Goal: Entertainment & Leisure: Consume media (video, audio)

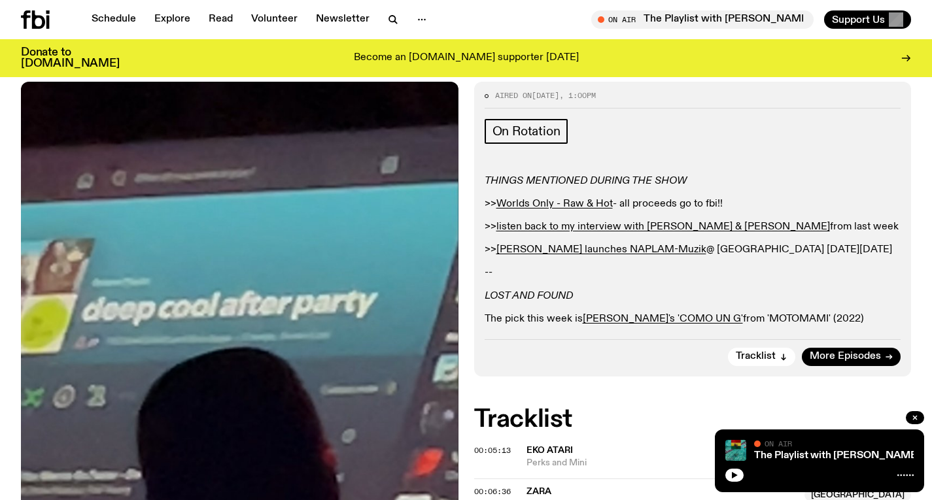
scroll to position [119, 0]
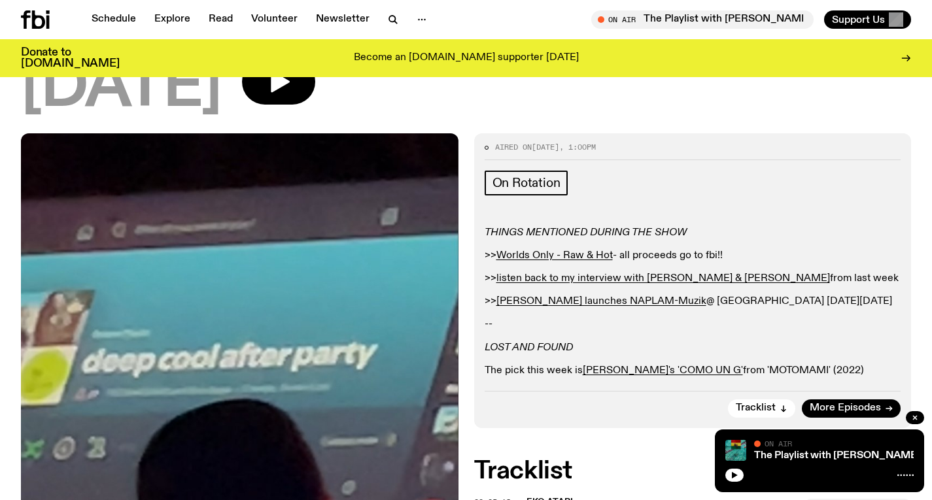
click at [42, 24] on icon at bounding box center [38, 19] width 13 height 18
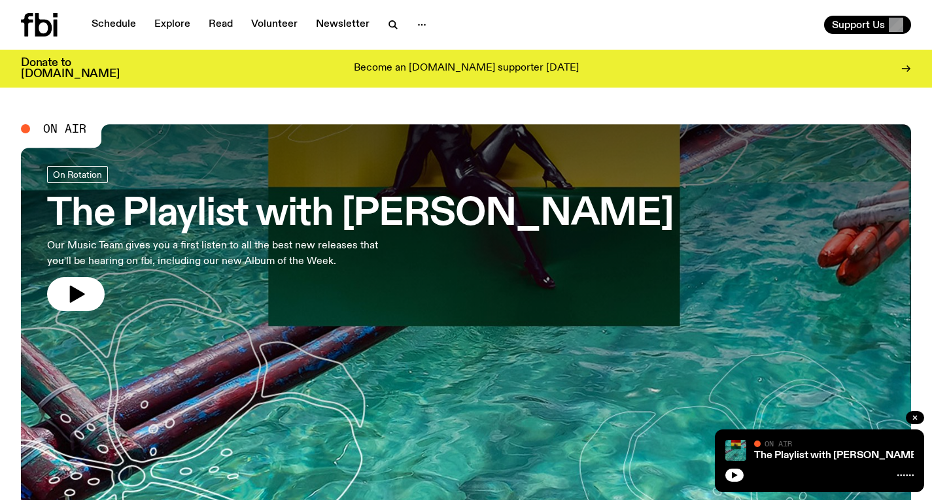
click at [317, 216] on h3 "The Playlist with Jim" at bounding box center [360, 214] width 626 height 37
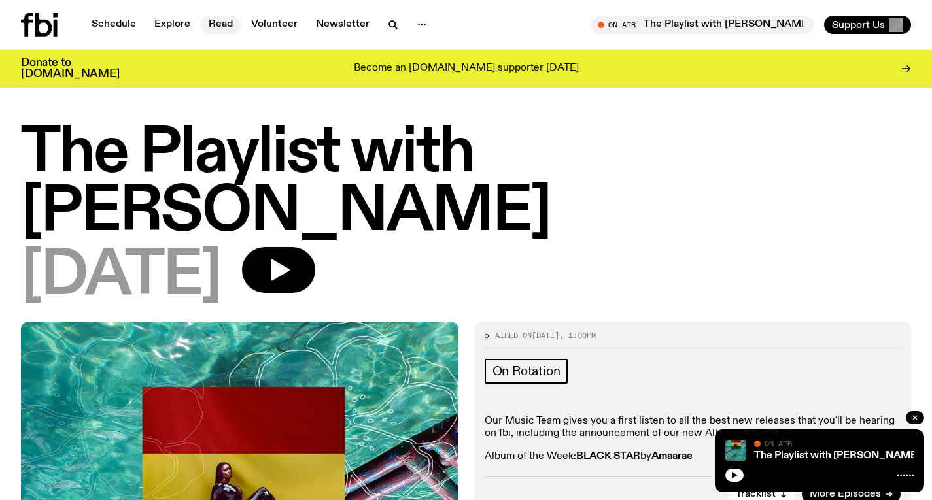
click at [227, 21] on link "Read" at bounding box center [221, 25] width 40 height 18
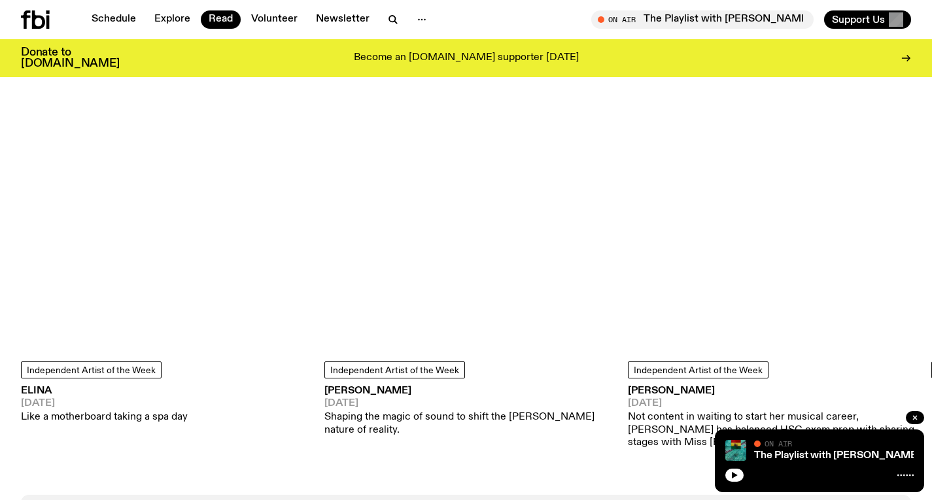
scroll to position [1136, 0]
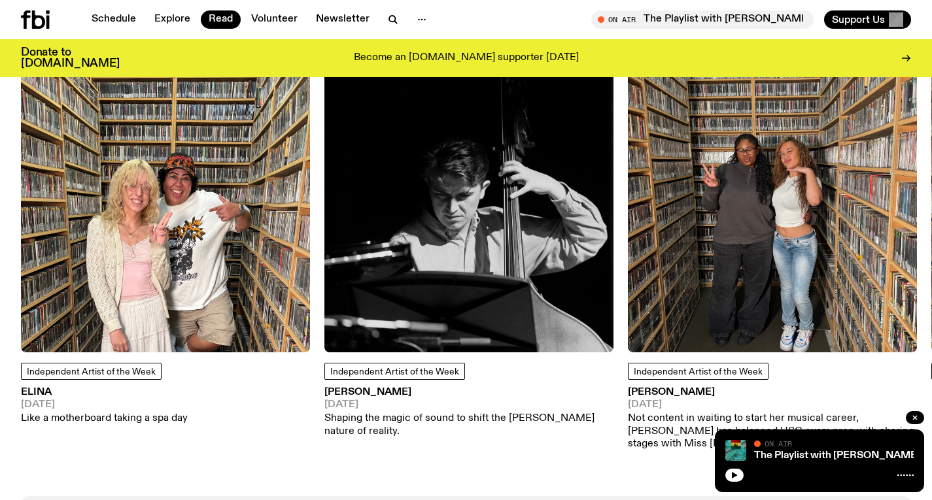
click at [163, 174] on img at bounding box center [165, 207] width 289 height 289
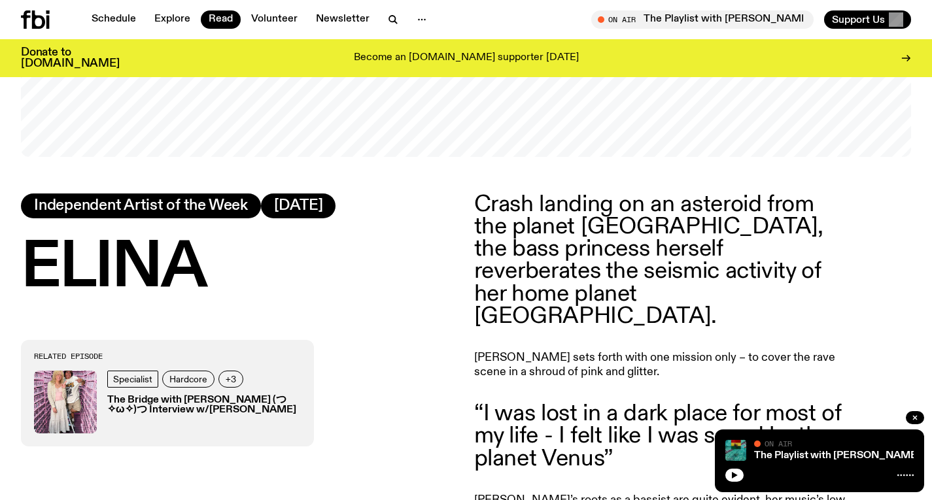
scroll to position [127, 0]
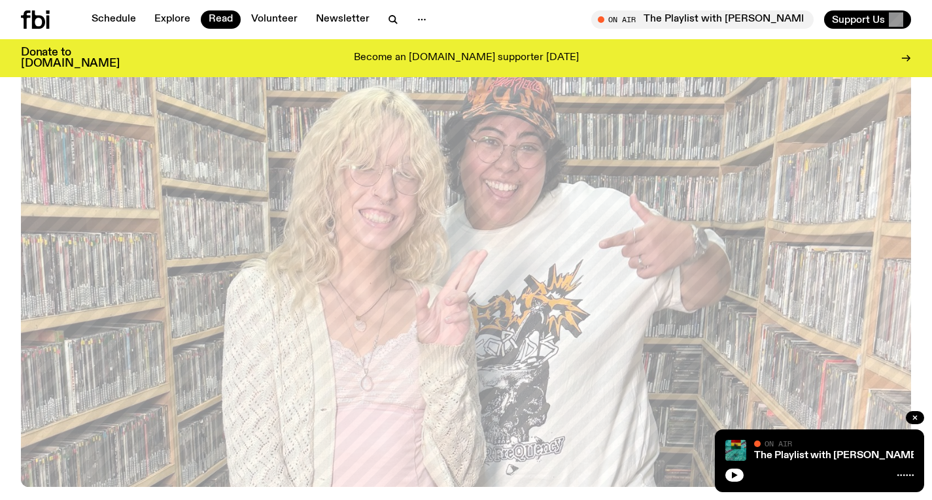
click at [33, 14] on icon at bounding box center [38, 19] width 13 height 18
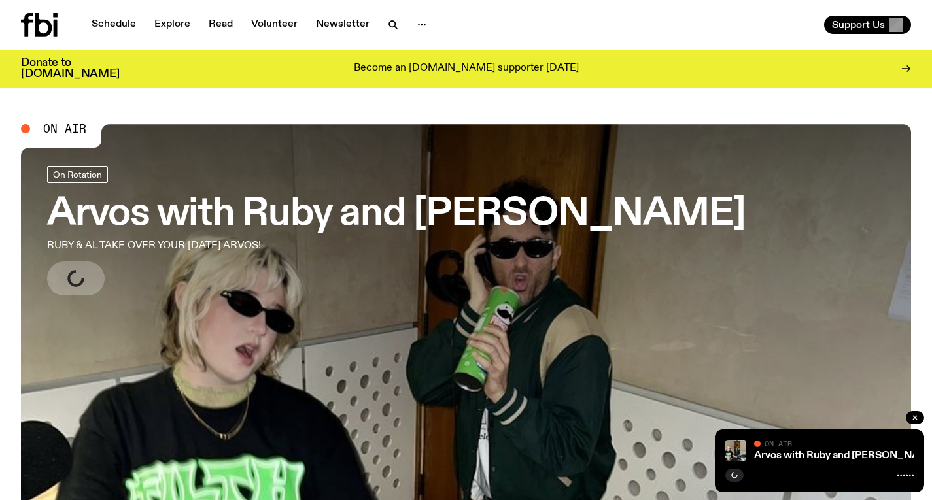
click at [297, 226] on h3 "Arvos with Ruby and [PERSON_NAME]" at bounding box center [396, 214] width 698 height 37
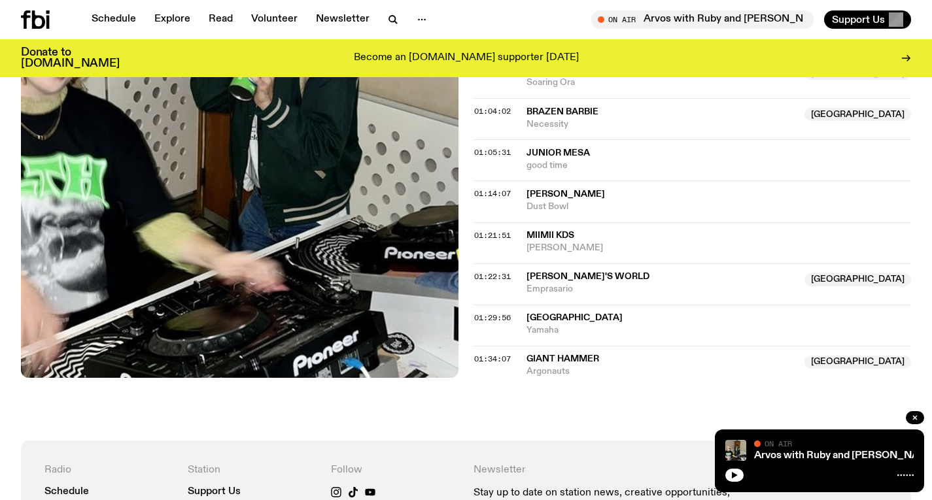
scroll to position [1165, 0]
